Goal: Navigation & Orientation: Find specific page/section

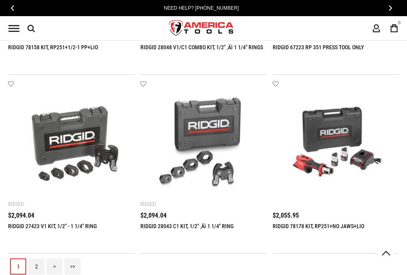
click at [36, 266] on link "2" at bounding box center [36, 266] width 16 height 16
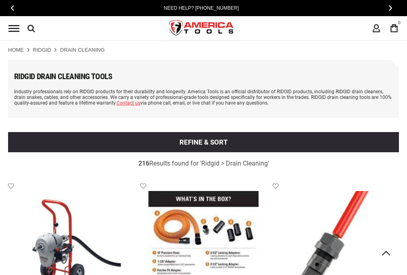
scroll to position [1352, 0]
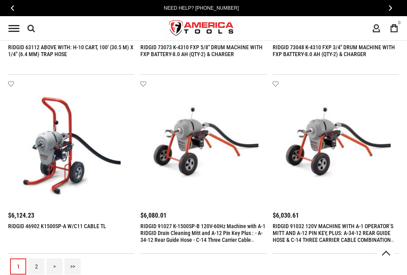
click at [36, 266] on link "2" at bounding box center [36, 266] width 16 height 16
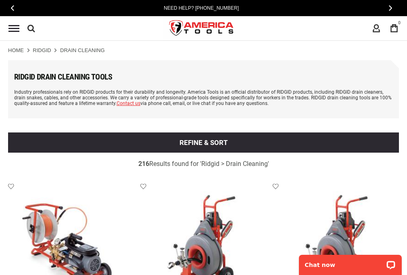
scroll to position [0, 0]
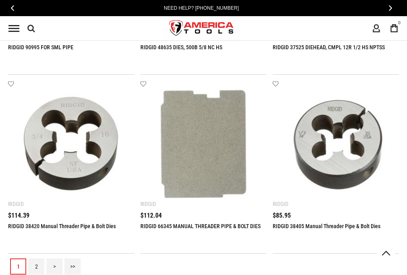
click at [36, 266] on link "2" at bounding box center [36, 266] width 16 height 16
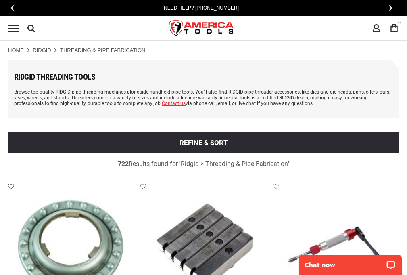
scroll to position [1352, 0]
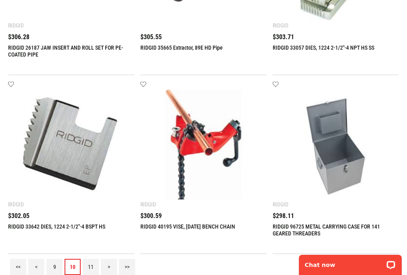
click at [91, 266] on link "11" at bounding box center [91, 266] width 16 height 16
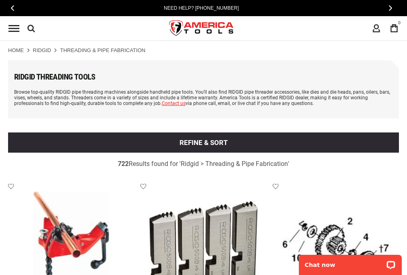
scroll to position [0, 0]
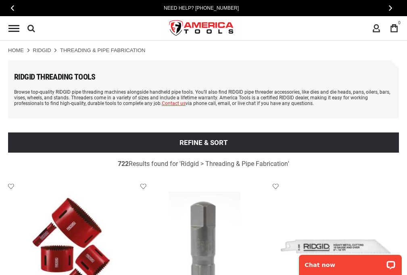
scroll to position [1352, 0]
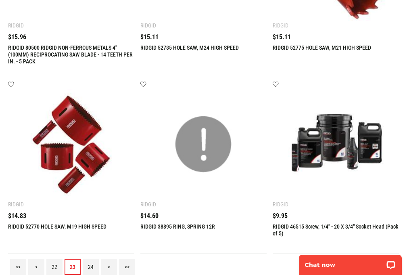
click at [91, 266] on link "24" at bounding box center [91, 266] width 16 height 16
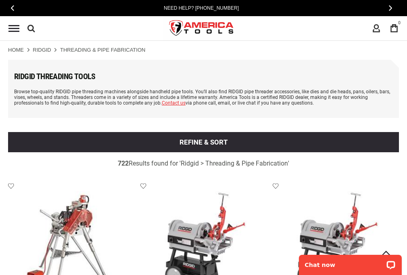
scroll to position [0, 0]
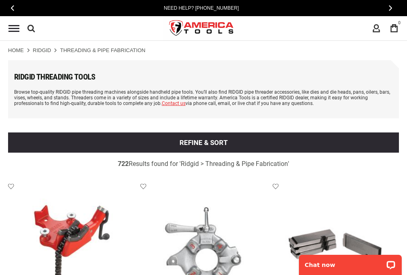
scroll to position [1352, 0]
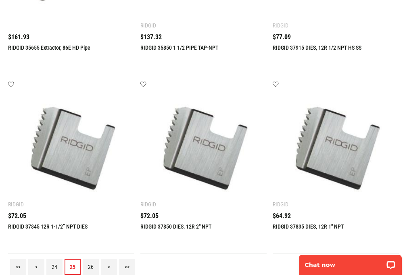
click at [91, 266] on link "26" at bounding box center [91, 266] width 16 height 16
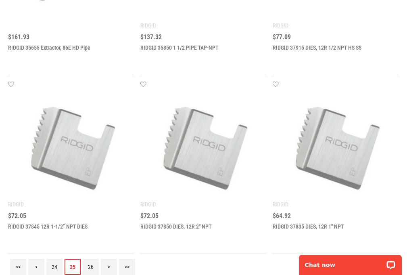
scroll to position [0, 0]
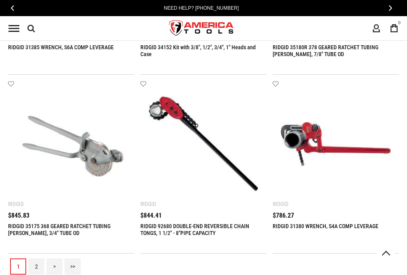
click at [36, 266] on link "2" at bounding box center [36, 266] width 16 height 16
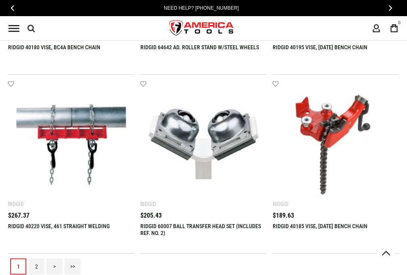
click at [36, 266] on link "2" at bounding box center [36, 266] width 16 height 16
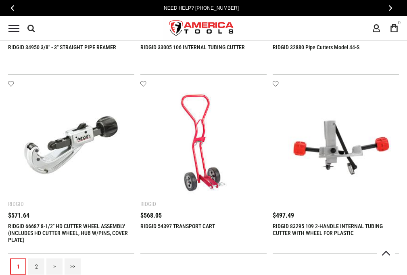
click at [36, 266] on link "2" at bounding box center [36, 266] width 16 height 16
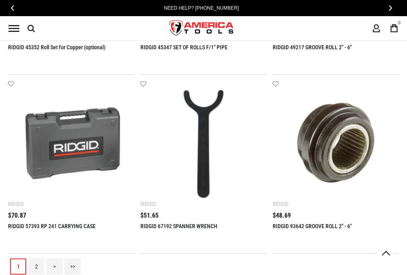
click at [36, 266] on link "2" at bounding box center [36, 266] width 16 height 16
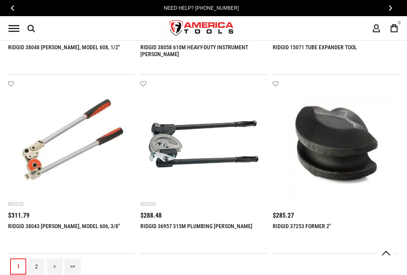
click at [36, 266] on link "2" at bounding box center [36, 266] width 16 height 16
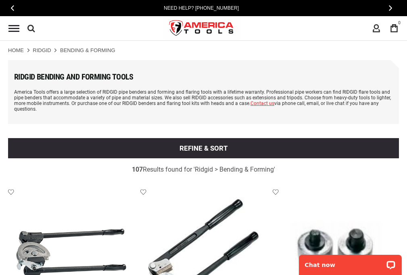
scroll to position [1358, 0]
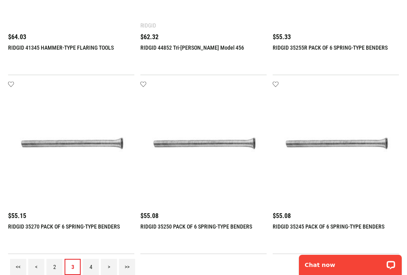
click at [91, 266] on link "4" at bounding box center [91, 266] width 16 height 16
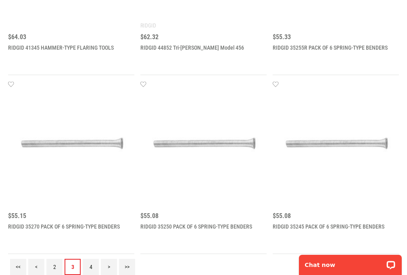
scroll to position [0, 0]
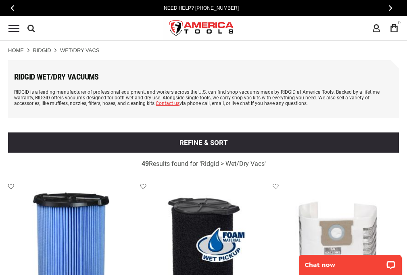
scroll to position [1352, 0]
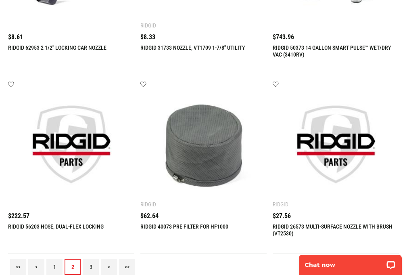
click at [91, 266] on link "3" at bounding box center [91, 266] width 16 height 16
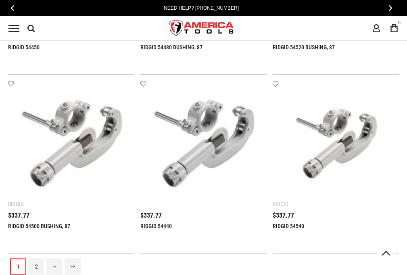
click at [36, 266] on link "2" at bounding box center [36, 266] width 16 height 16
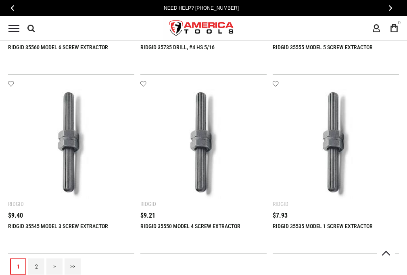
click at [36, 266] on link "2" at bounding box center [36, 266] width 16 height 16
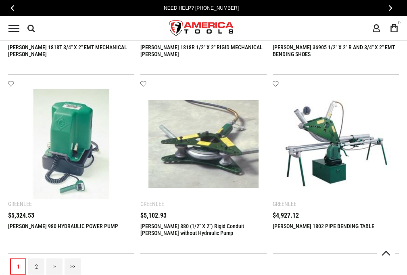
click at [36, 266] on link "2" at bounding box center [36, 266] width 16 height 16
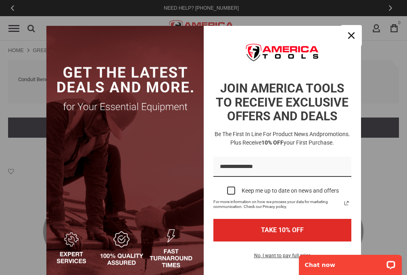
click at [348, 35] on icon "close icon" at bounding box center [351, 35] width 6 height 6
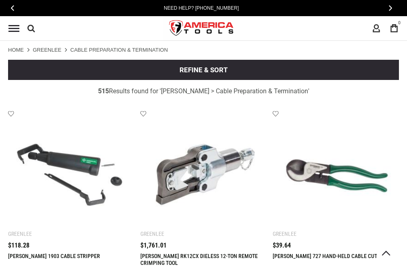
scroll to position [1280, 0]
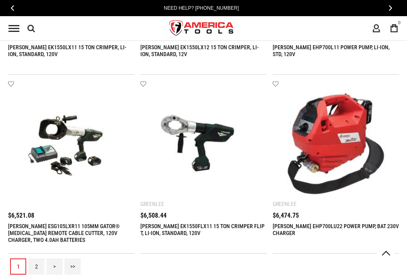
click at [36, 266] on link "2" at bounding box center [36, 266] width 16 height 16
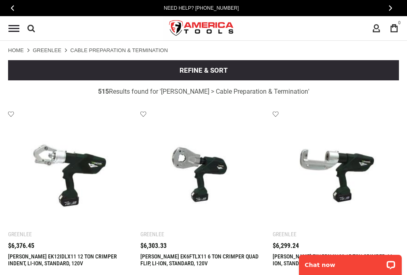
scroll to position [0, 0]
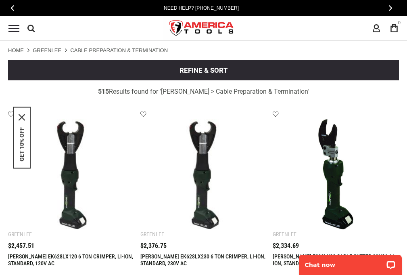
scroll to position [1280, 0]
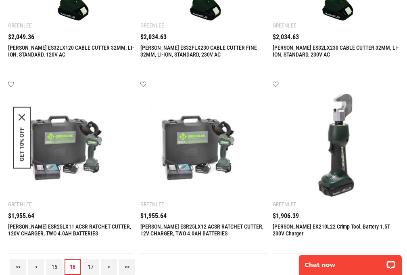
click at [91, 266] on link "17" at bounding box center [91, 266] width 16 height 16
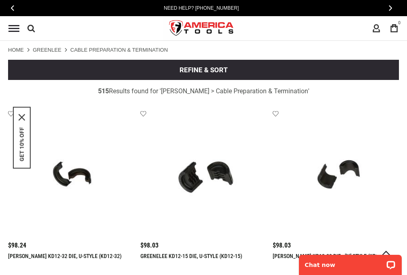
scroll to position [1280, 0]
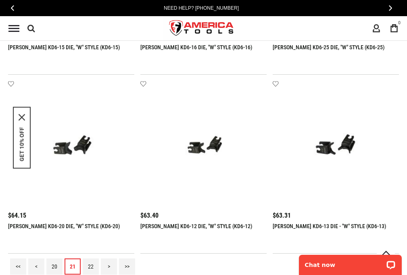
click at [91, 266] on link "22" at bounding box center [91, 266] width 16 height 16
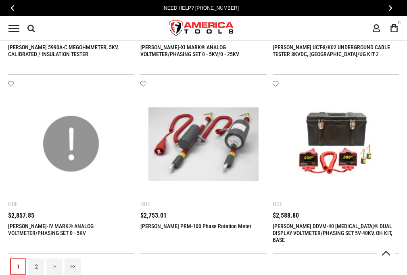
click at [36, 266] on link "2" at bounding box center [36, 266] width 16 height 16
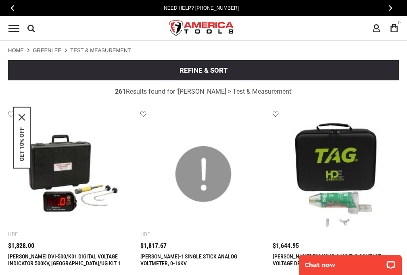
scroll to position [1280, 0]
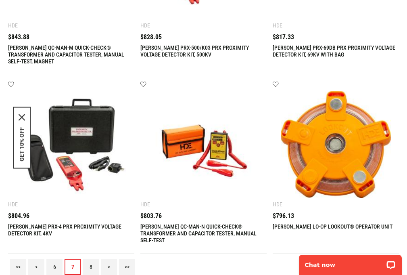
click at [91, 266] on link "8" at bounding box center [91, 266] width 16 height 16
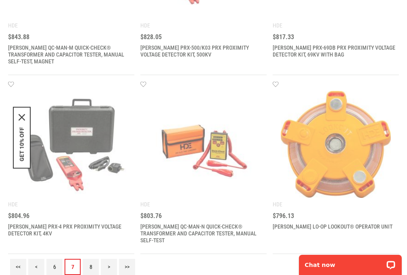
scroll to position [0, 0]
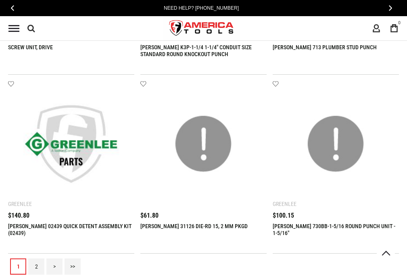
click at [36, 266] on link "2" at bounding box center [36, 266] width 16 height 16
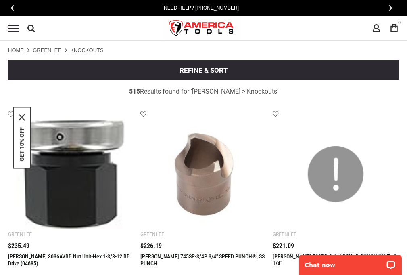
scroll to position [1280, 0]
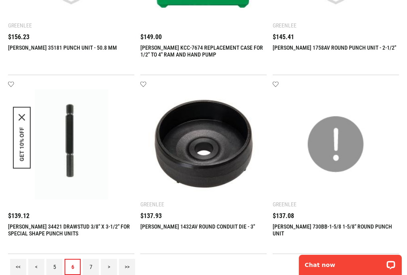
click at [91, 266] on link "7" at bounding box center [91, 266] width 16 height 16
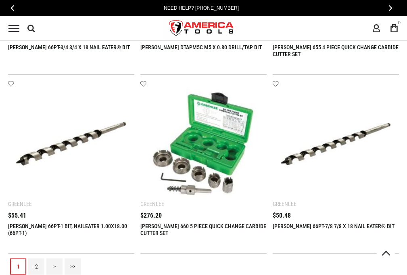
click at [36, 266] on link "2" at bounding box center [36, 266] width 16 height 16
